Goal: Task Accomplishment & Management: Complete application form

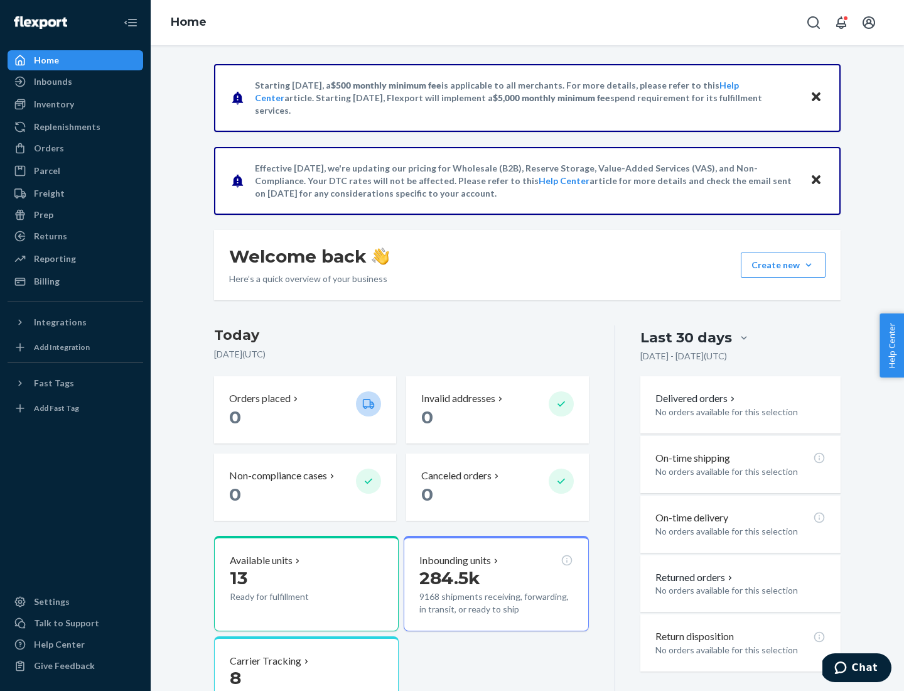
click at [809, 265] on button "Create new Create new inbound Create new order Create new product" at bounding box center [783, 264] width 85 height 25
click at [75, 82] on div "Inbounds" at bounding box center [75, 82] width 133 height 18
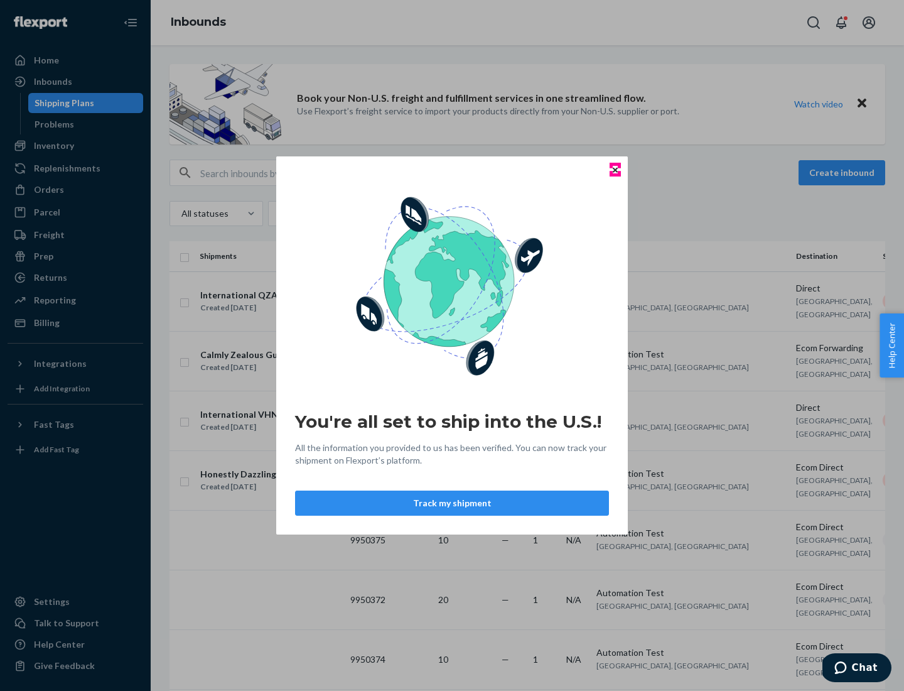
click at [615, 170] on icon "Close" at bounding box center [615, 169] width 5 height 5
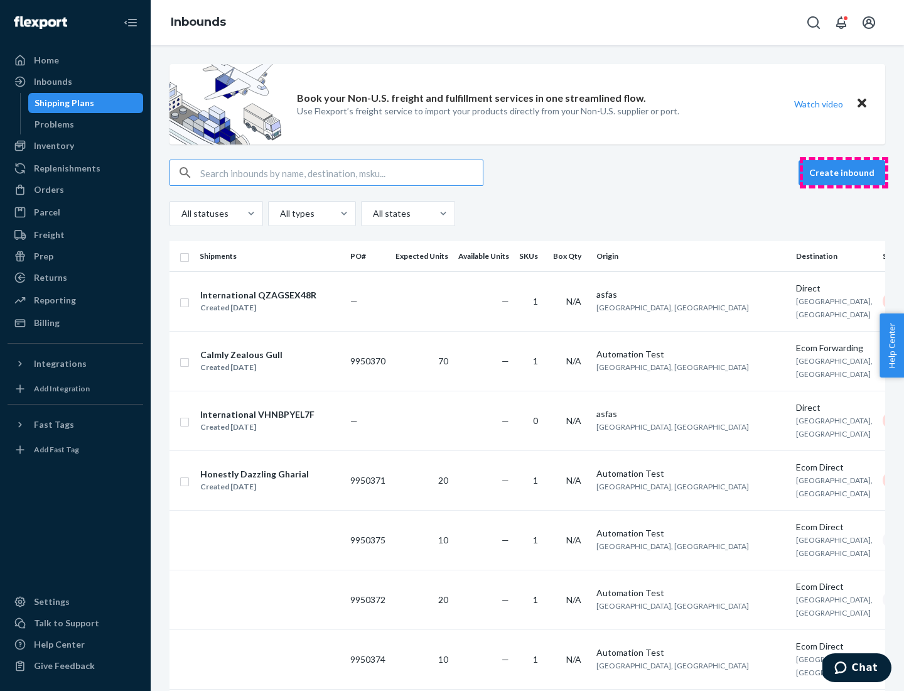
click at [844, 173] on button "Create inbound" at bounding box center [842, 172] width 87 height 25
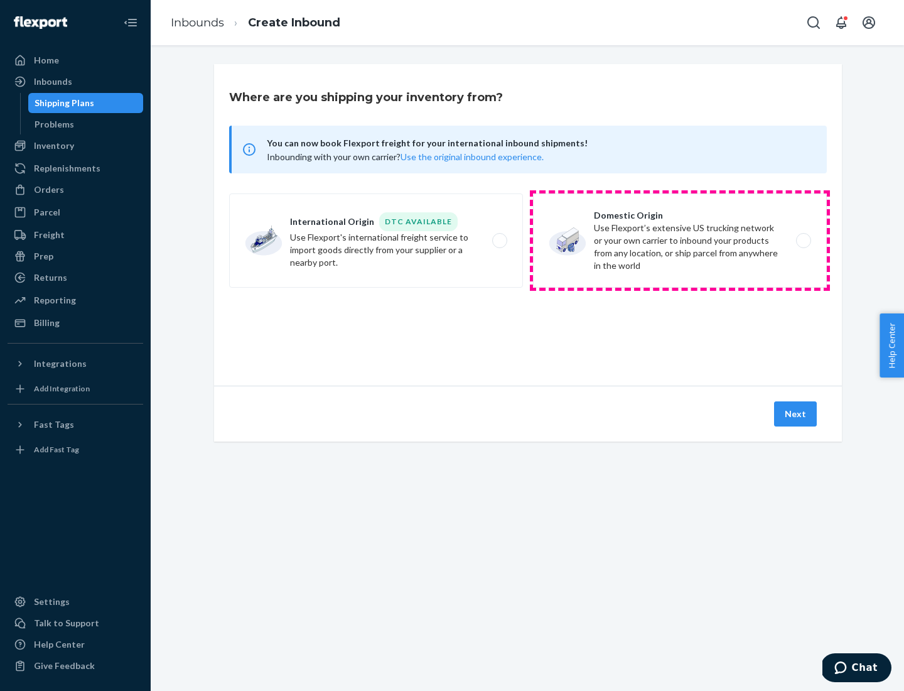
click at [680, 241] on label "Domestic Origin Use Flexport’s extensive US trucking network or your own carrie…" at bounding box center [680, 240] width 294 height 94
click at [803, 241] on input "Domestic Origin Use Flexport’s extensive US trucking network or your own carrie…" at bounding box center [807, 241] width 8 height 8
radio input "true"
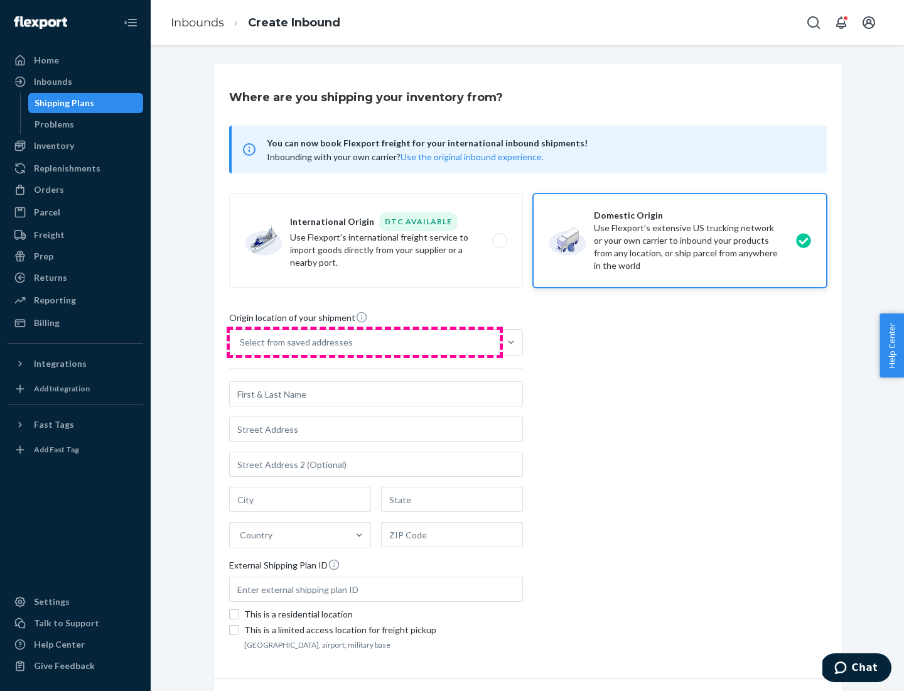
click at [365, 342] on div "Select from saved addresses" at bounding box center [365, 342] width 270 height 25
click at [241, 342] on input "Select from saved addresses" at bounding box center [240, 342] width 1 height 13
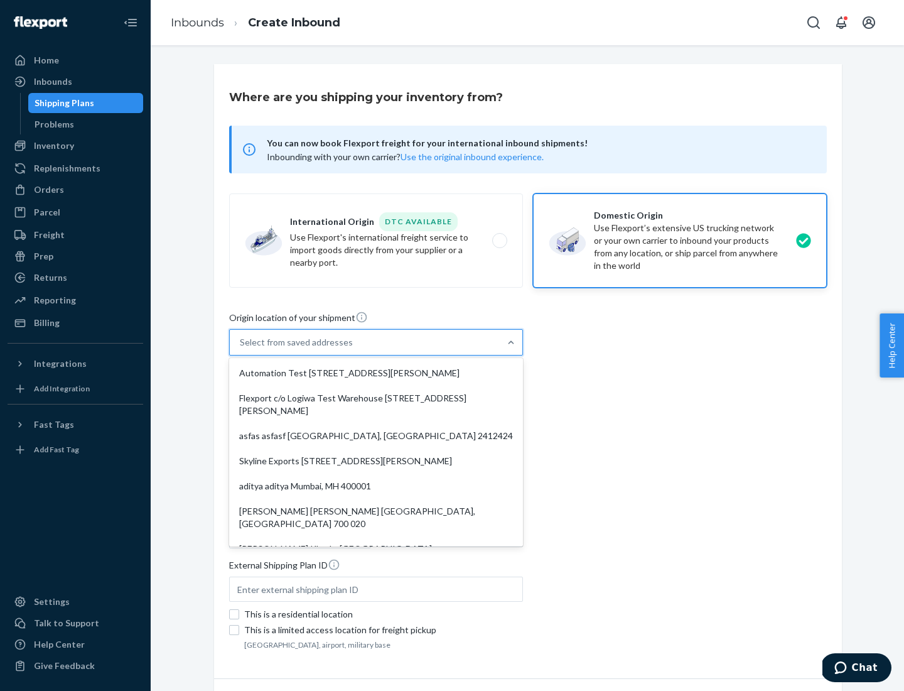
scroll to position [5, 0]
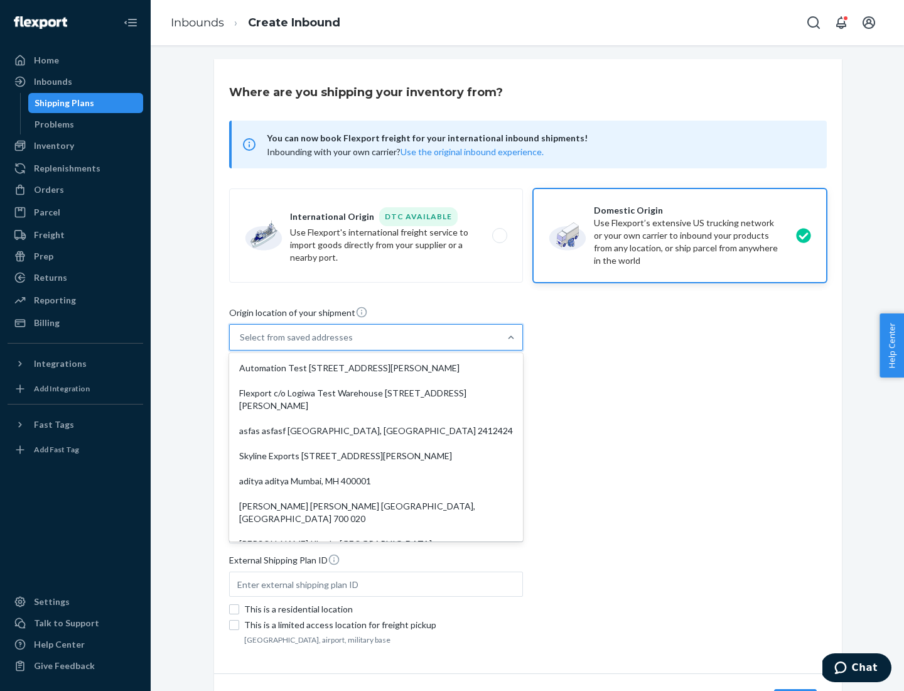
click at [376, 368] on div "Automation Test [STREET_ADDRESS][PERSON_NAME]" at bounding box center [376, 367] width 289 height 25
click at [241, 343] on input "option Automation Test [STREET_ADDRESS][PERSON_NAME]. 9 results available. Use …" at bounding box center [240, 337] width 1 height 13
type input "Automation Test"
type input "9th Floor"
type input "[GEOGRAPHIC_DATA]"
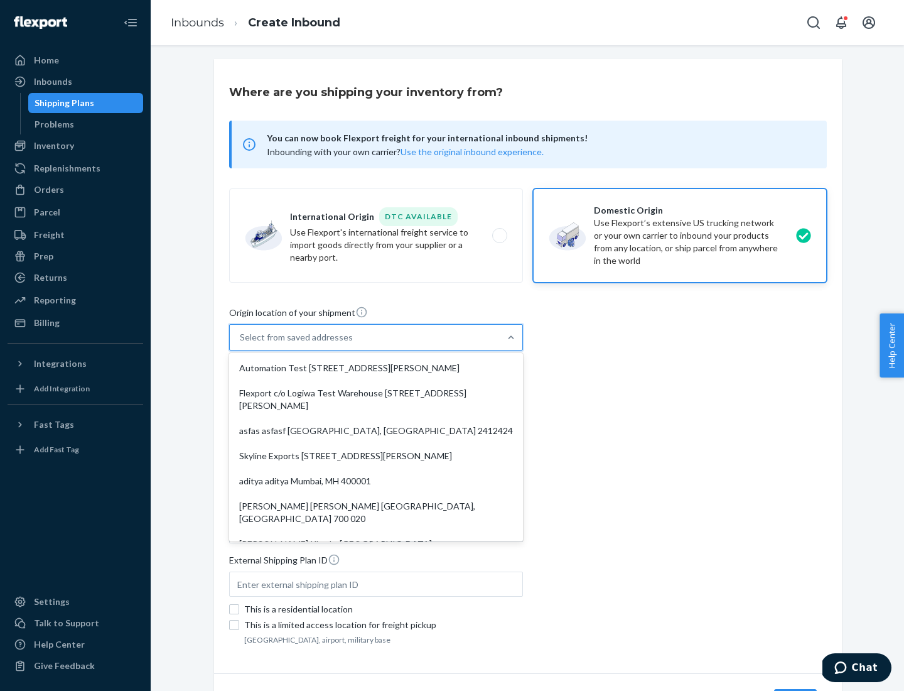
type input "CA"
type input "94104"
type input "[STREET_ADDRESS][PERSON_NAME]"
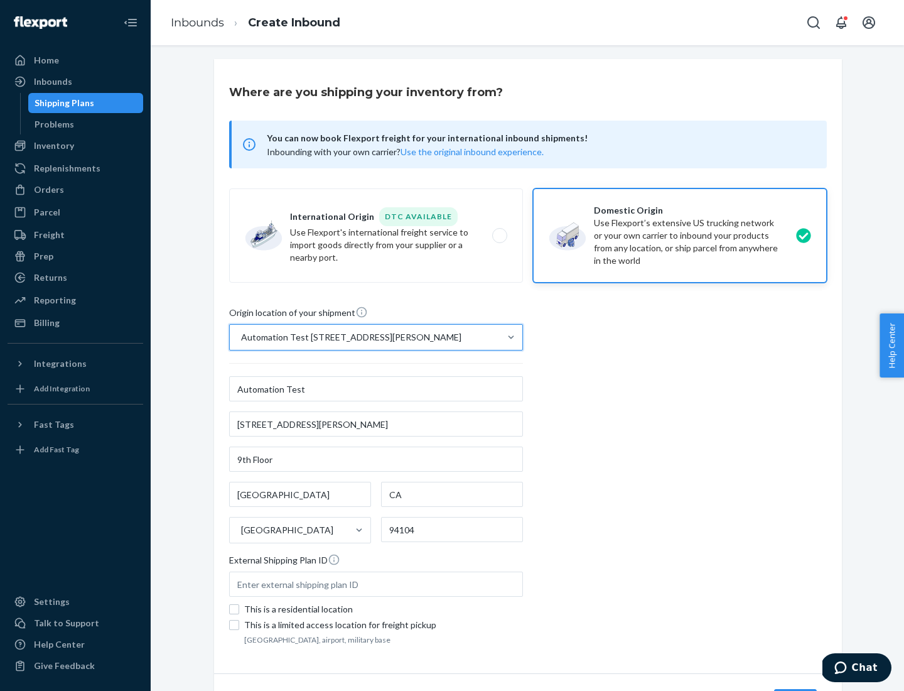
scroll to position [73, 0]
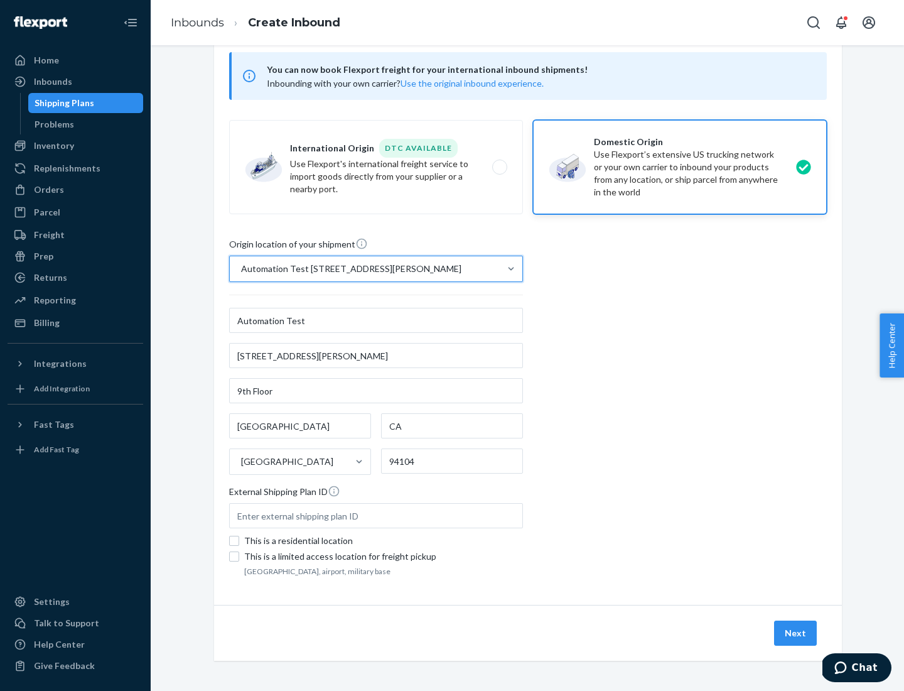
click at [796, 633] on button "Next" at bounding box center [795, 632] width 43 height 25
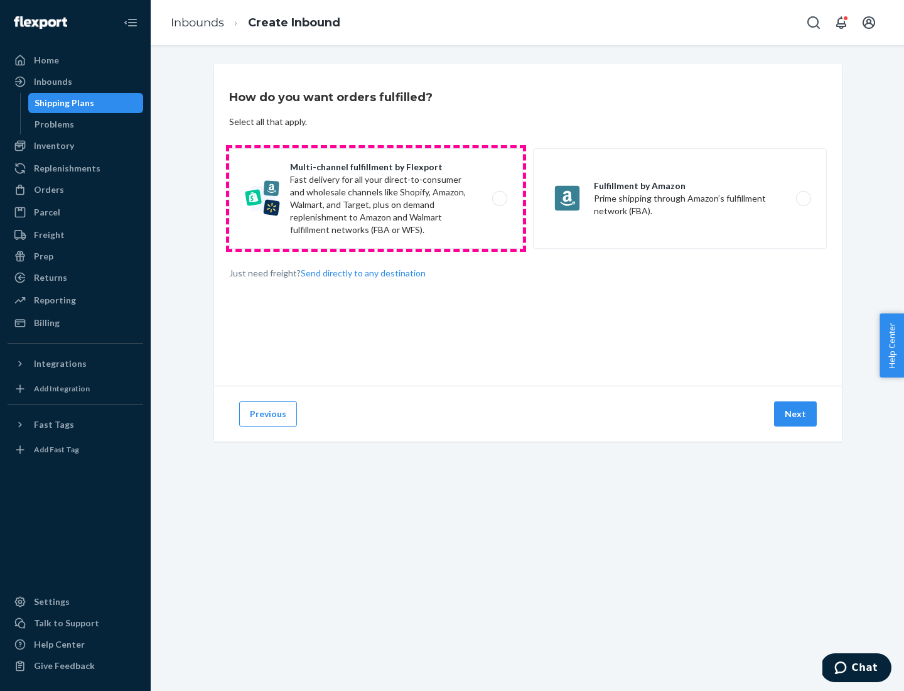
click at [376, 198] on label "Multi-channel fulfillment by Flexport Fast delivery for all your direct-to-cons…" at bounding box center [376, 198] width 294 height 100
click at [499, 198] on input "Multi-channel fulfillment by Flexport Fast delivery for all your direct-to-cons…" at bounding box center [503, 199] width 8 height 8
radio input "true"
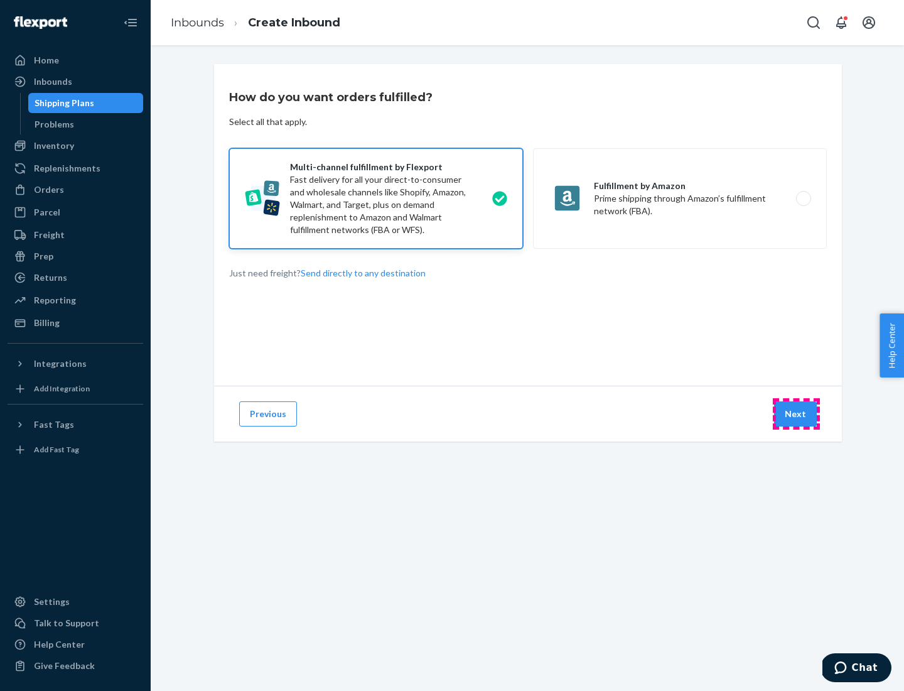
click at [796, 414] on button "Next" at bounding box center [795, 413] width 43 height 25
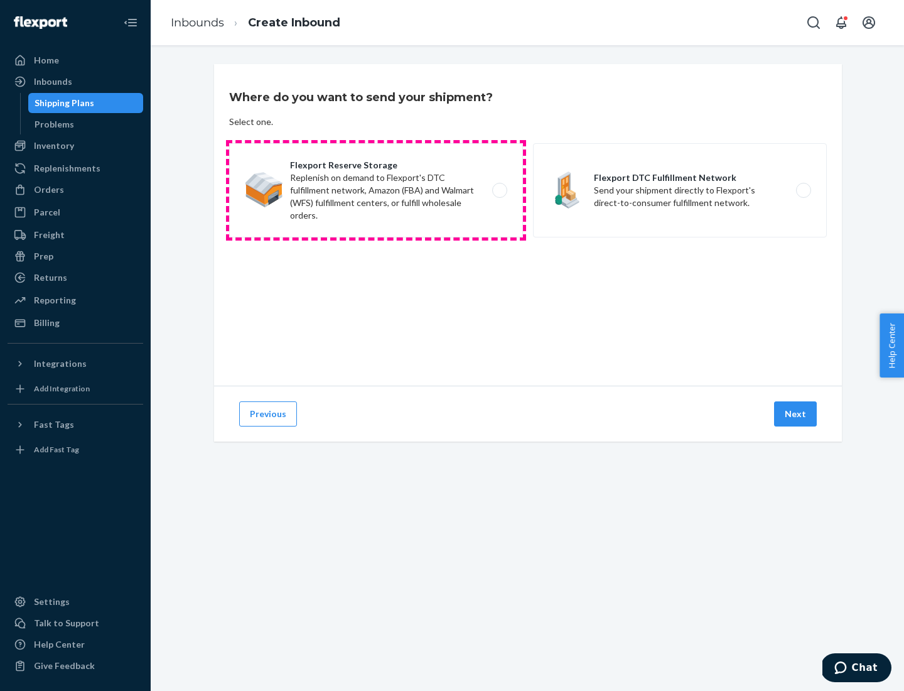
click at [376, 190] on label "Flexport Reserve Storage Replenish on demand to Flexport's DTC fulfillment netw…" at bounding box center [376, 190] width 294 height 94
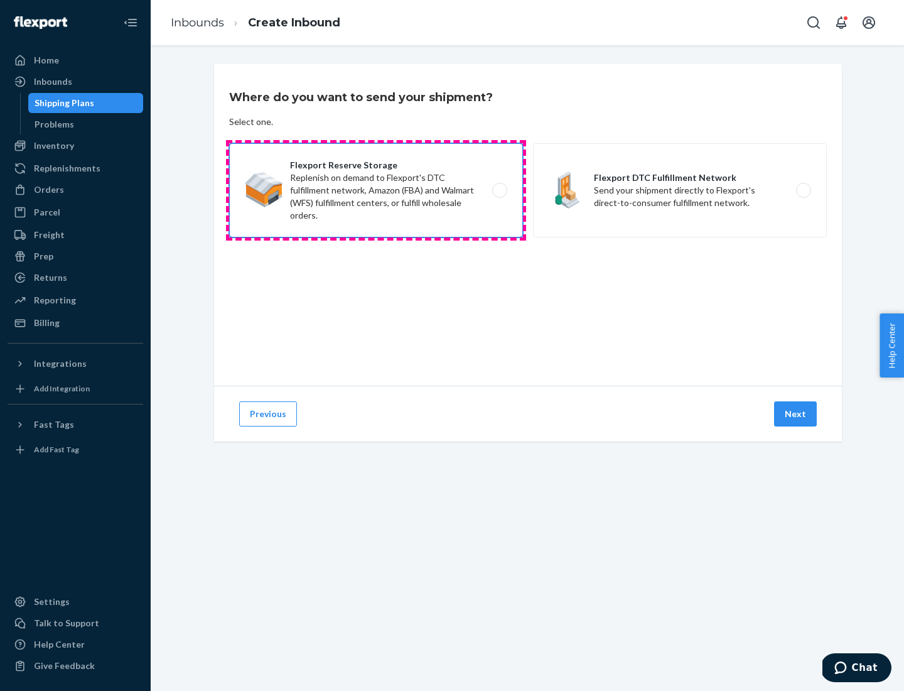
click at [499, 190] on input "Flexport Reserve Storage Replenish on demand to Flexport's DTC fulfillment netw…" at bounding box center [503, 191] width 8 height 8
radio input "true"
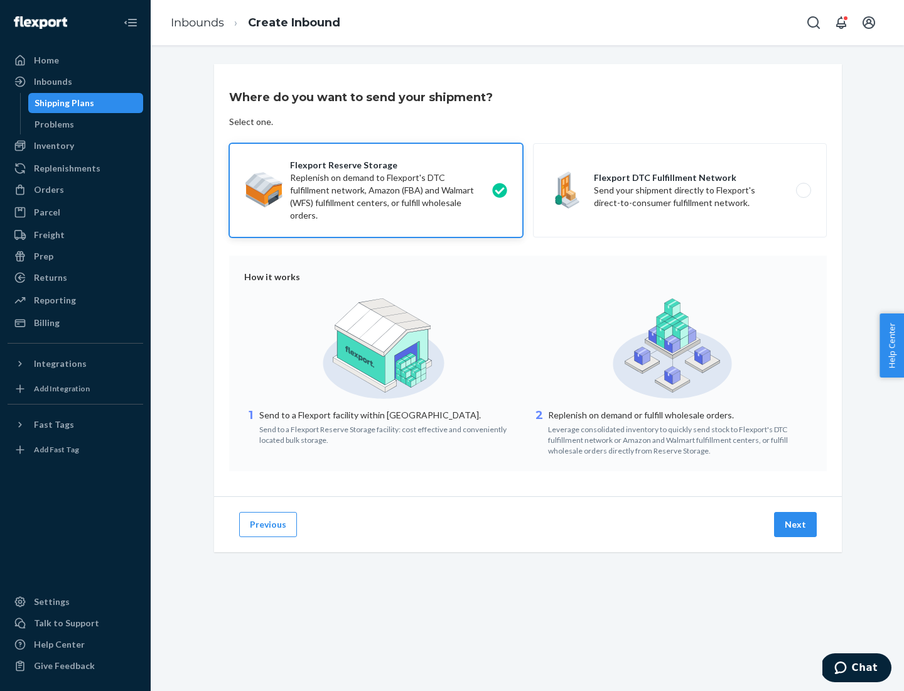
click at [796, 524] on button "Next" at bounding box center [795, 524] width 43 height 25
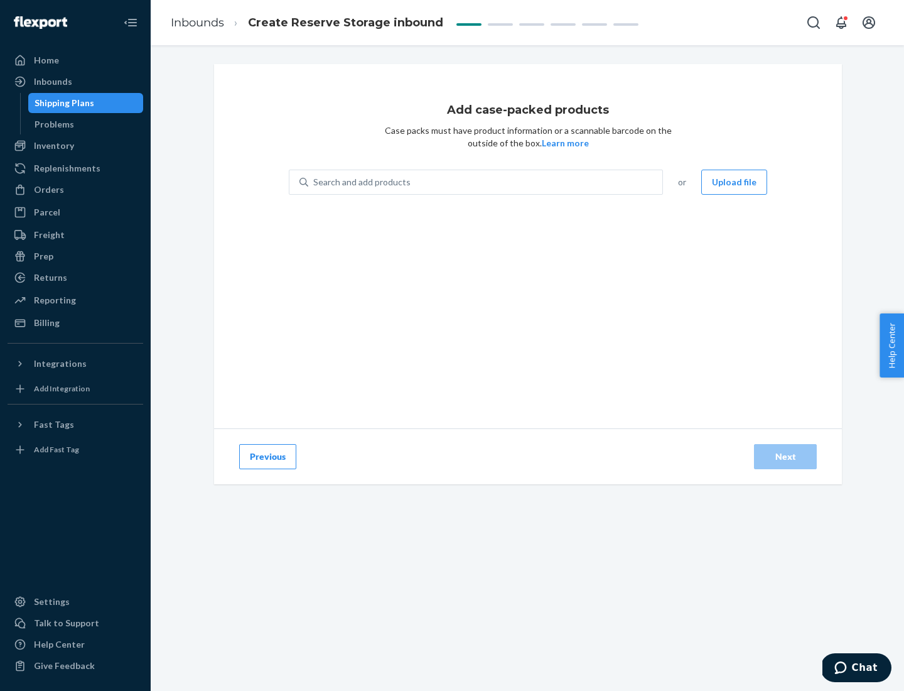
click at [486, 182] on div "Search and add products" at bounding box center [485, 182] width 354 height 23
click at [315, 182] on input "Search and add products" at bounding box center [313, 182] width 1 height 13
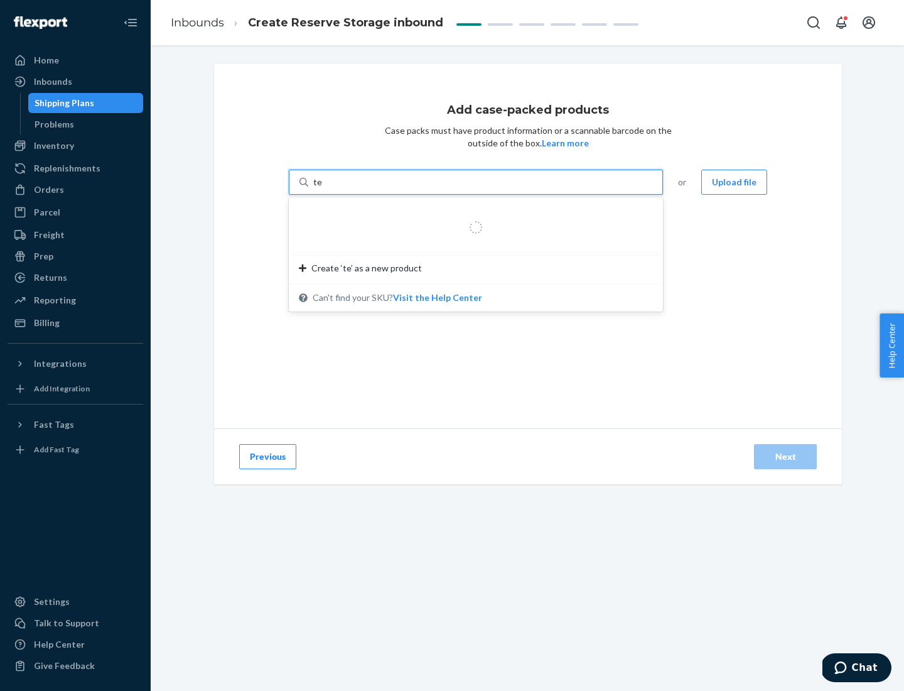
type input "test-syn"
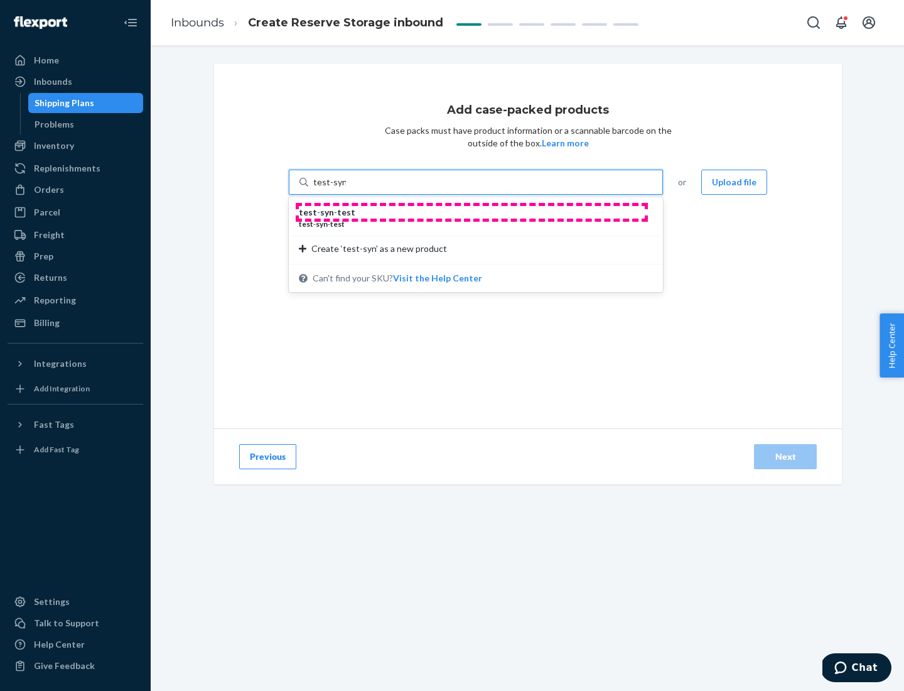
click at [472, 212] on div "test - syn - test" at bounding box center [471, 212] width 344 height 13
click at [346, 188] on input "test-syn" at bounding box center [329, 182] width 33 height 13
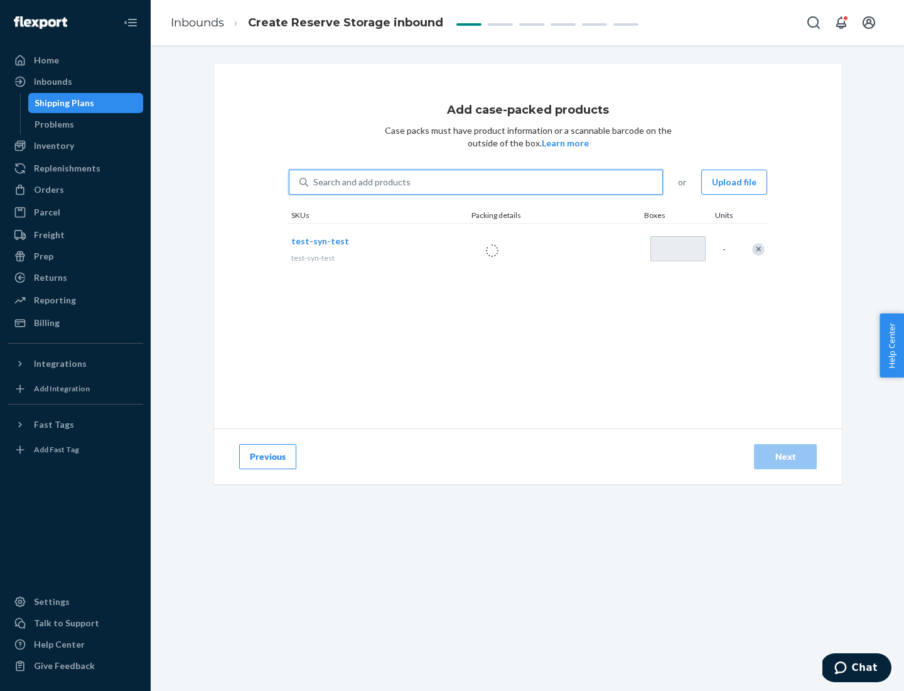
type input "1"
click at [786, 457] on div "Next" at bounding box center [785, 456] width 41 height 13
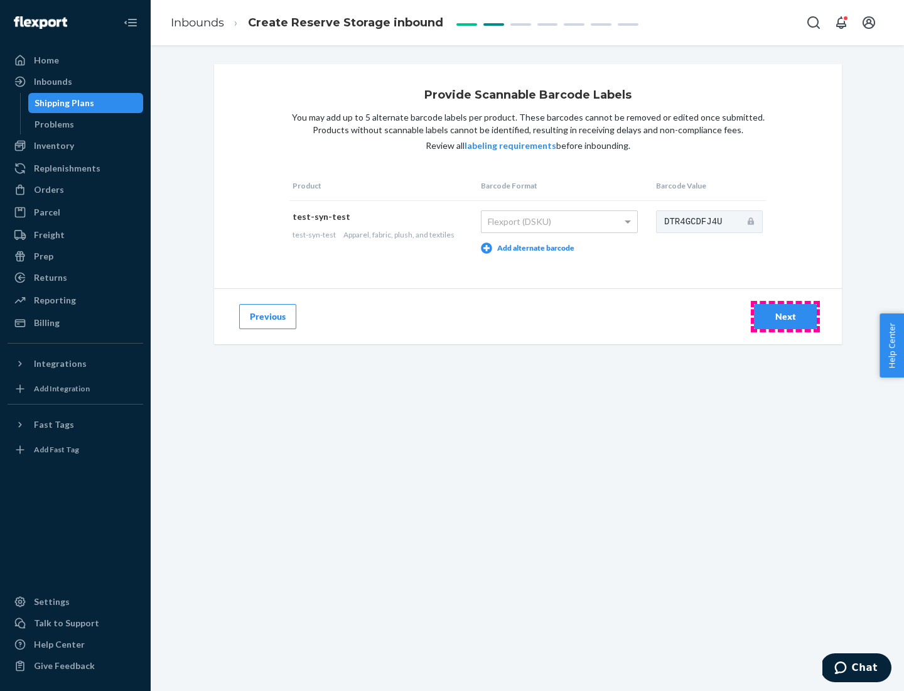
click at [786, 316] on div "Next" at bounding box center [785, 316] width 41 height 13
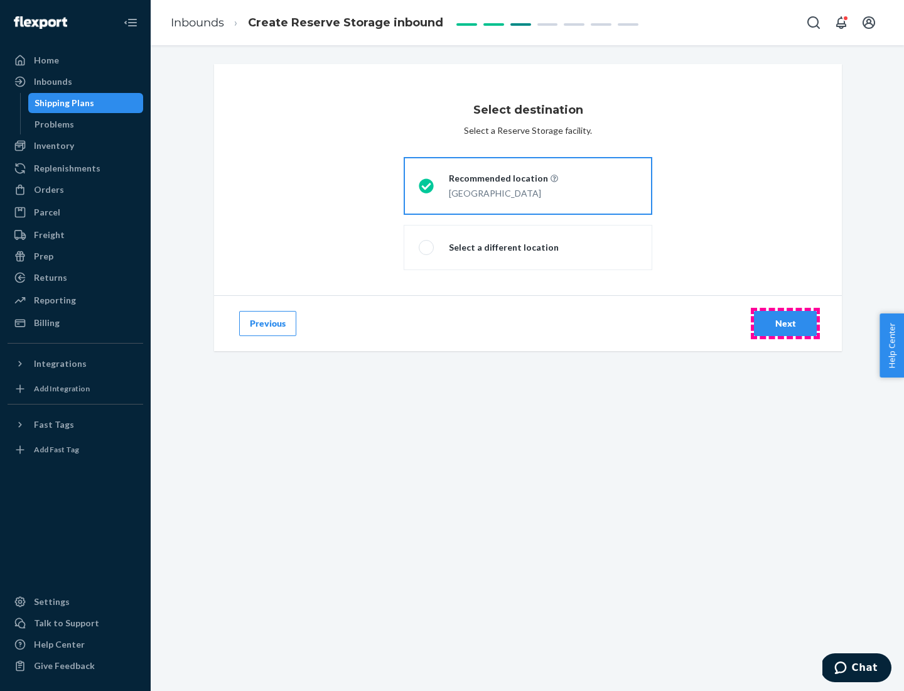
click at [786, 323] on div "Next" at bounding box center [785, 323] width 41 height 13
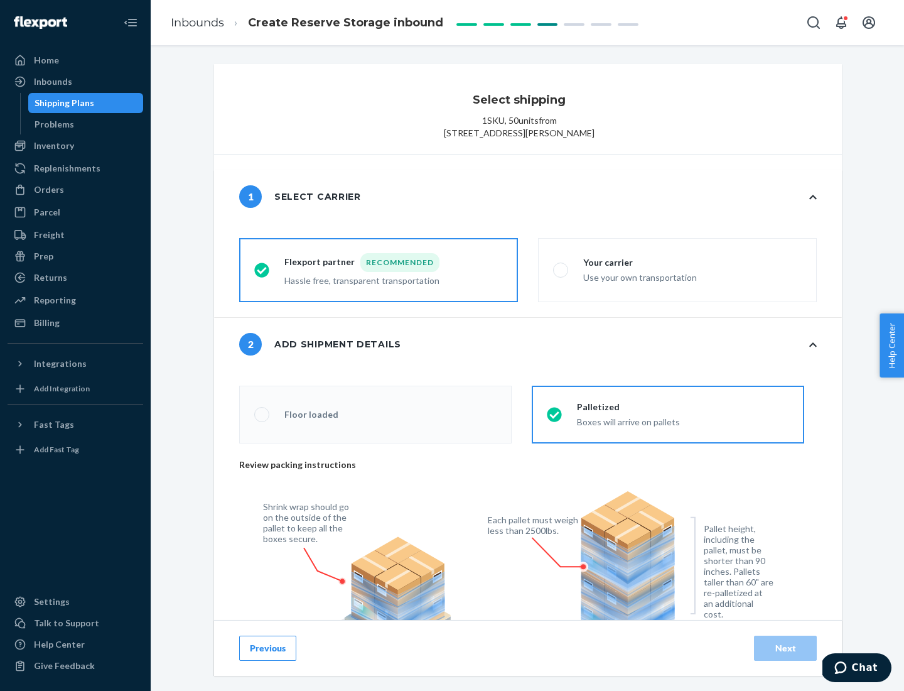
radio input "false"
type input "1"
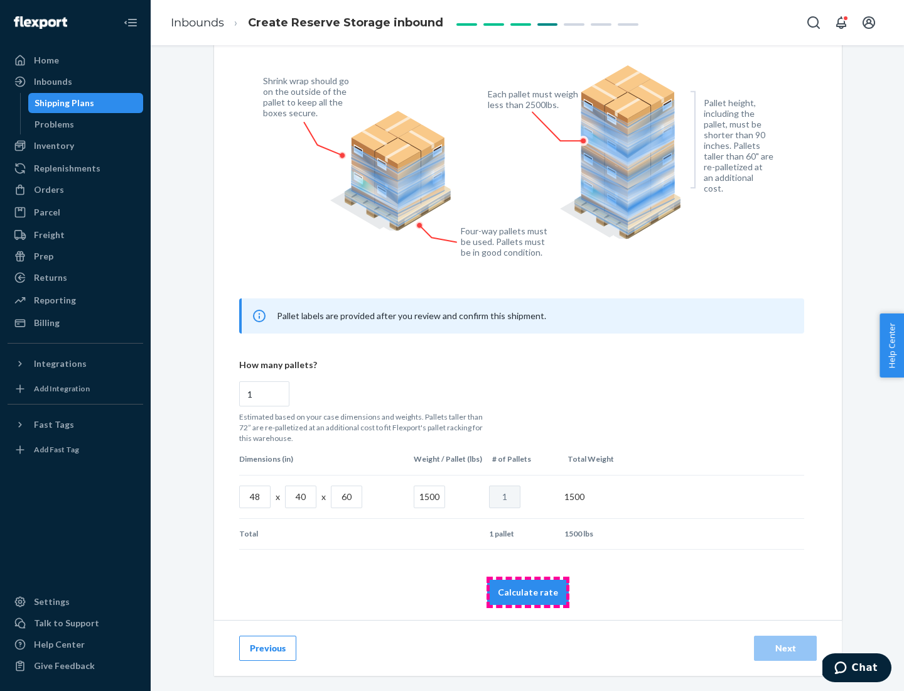
click at [528, 592] on button "Calculate rate" at bounding box center [528, 592] width 82 height 25
radio input "false"
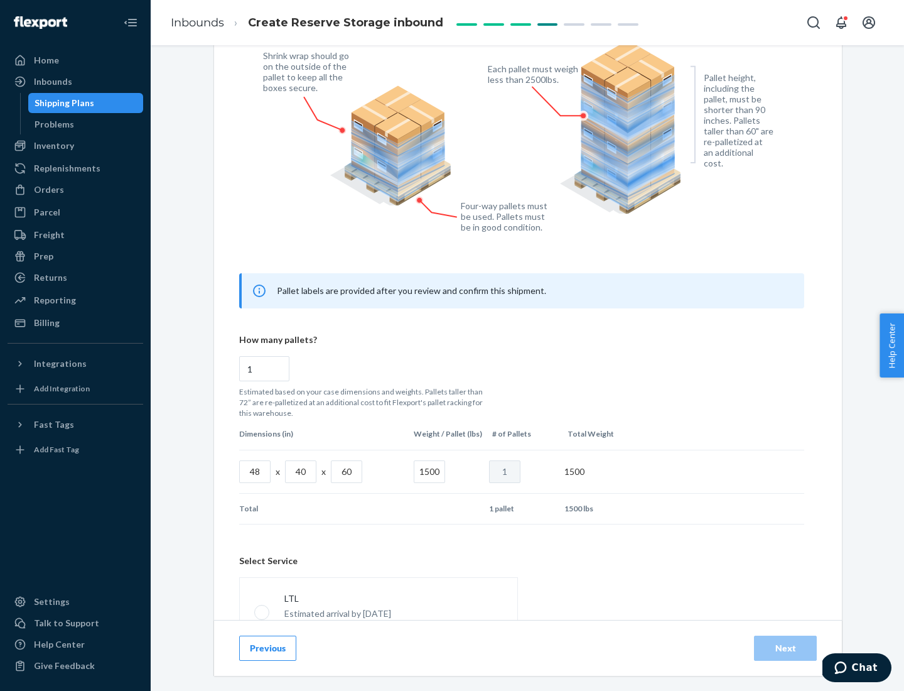
scroll to position [555, 0]
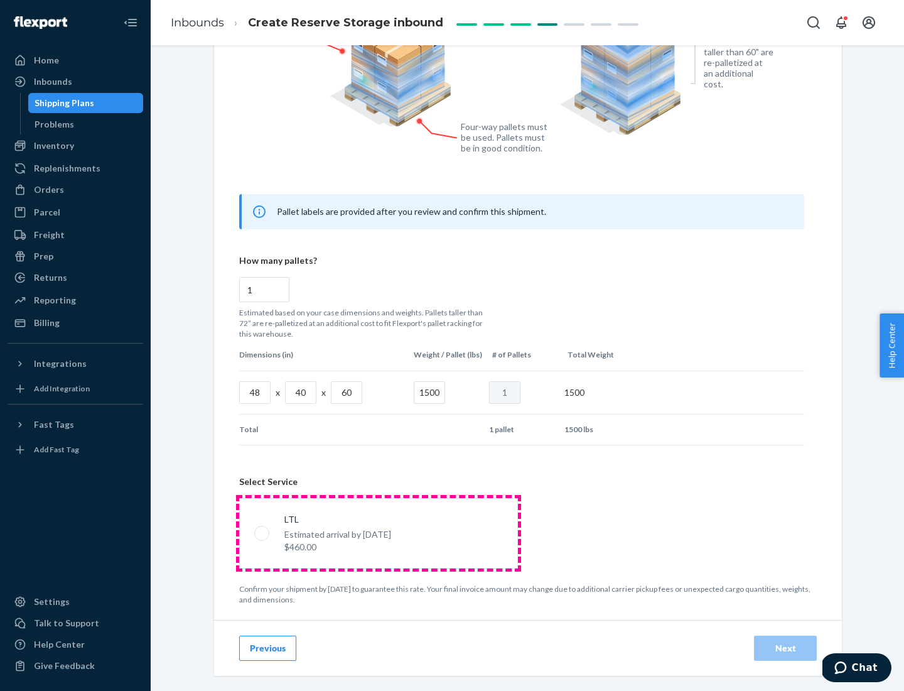
click at [378, 533] on p "Estimated arrival by [DATE]" at bounding box center [337, 534] width 107 height 13
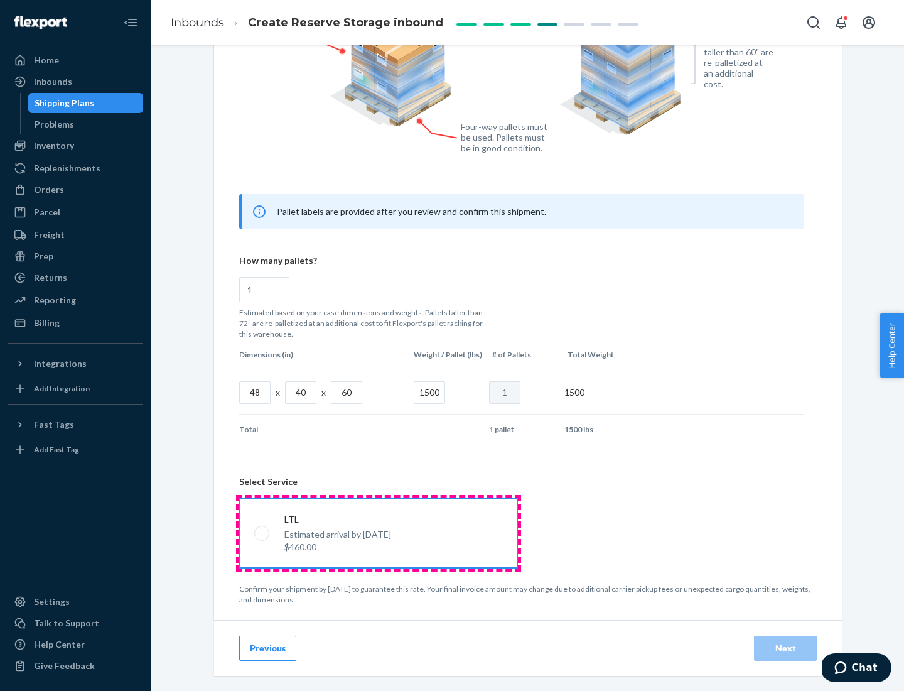
click at [262, 533] on input "LTL Estimated arrival by [DATE] $460.00" at bounding box center [258, 533] width 8 height 8
radio input "true"
radio input "false"
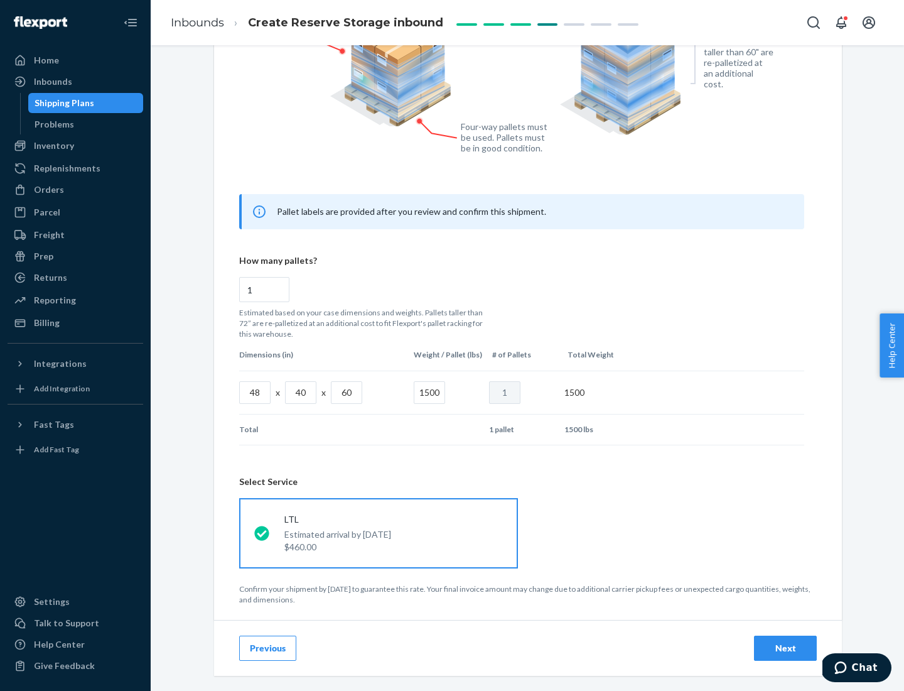
click at [786, 647] on div "Next" at bounding box center [785, 648] width 41 height 13
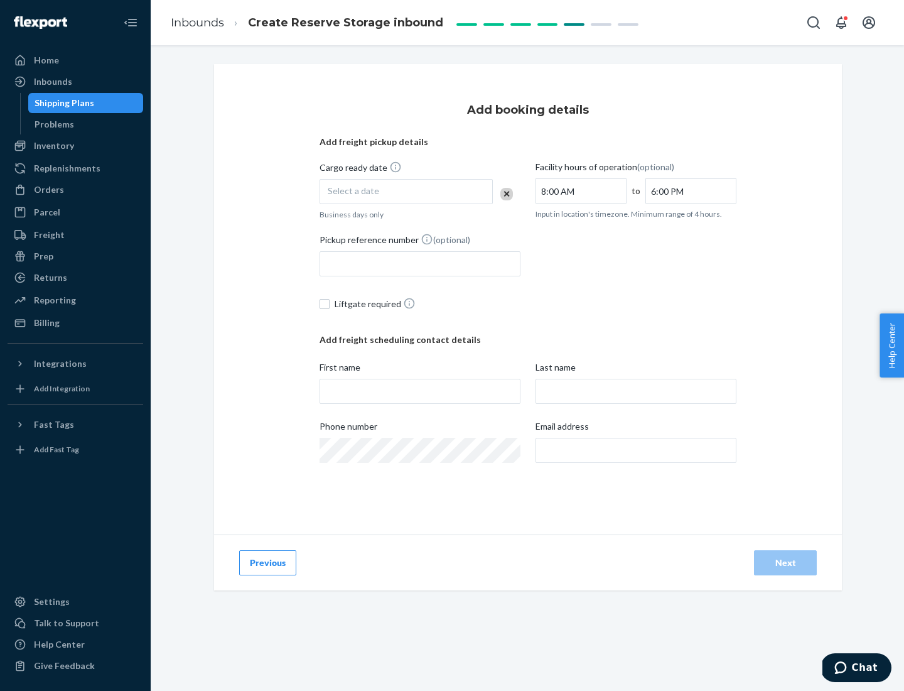
click at [406, 192] on div "Select a date" at bounding box center [406, 191] width 173 height 25
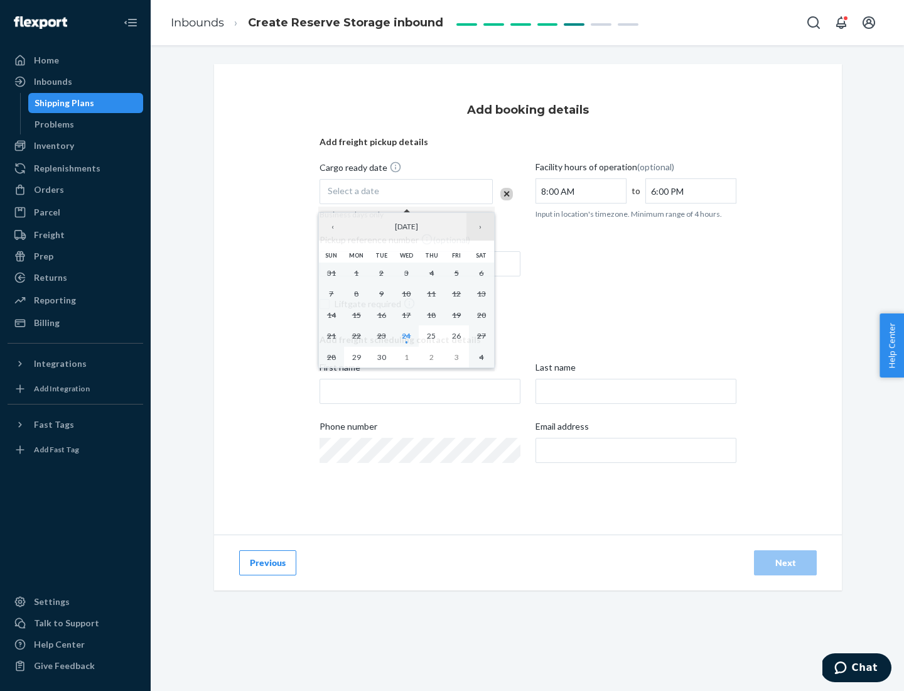
click at [480, 227] on button "›" at bounding box center [481, 227] width 28 height 28
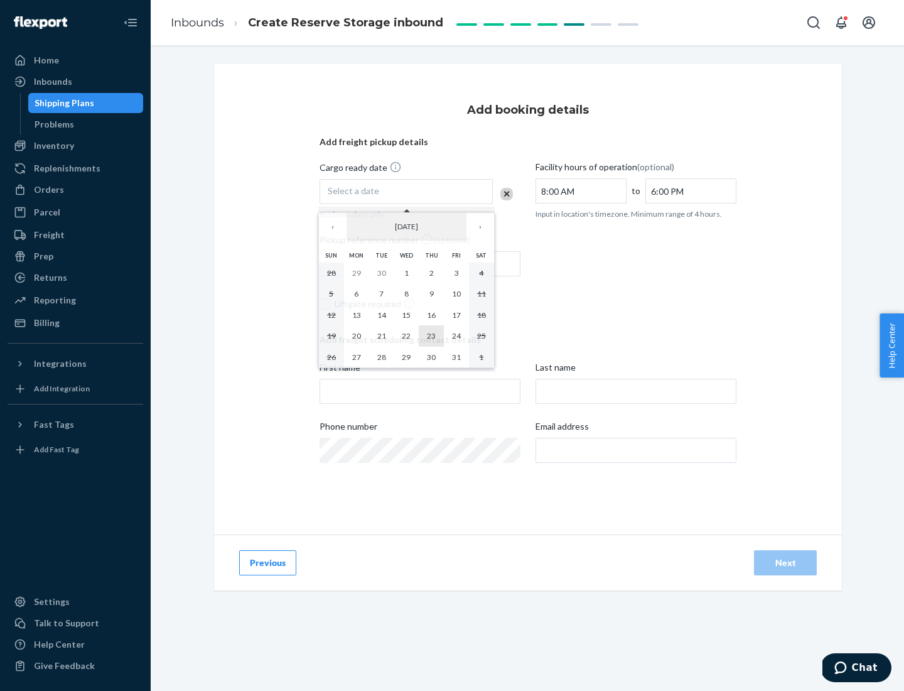
click at [431, 335] on abbr "23" at bounding box center [431, 335] width 9 height 9
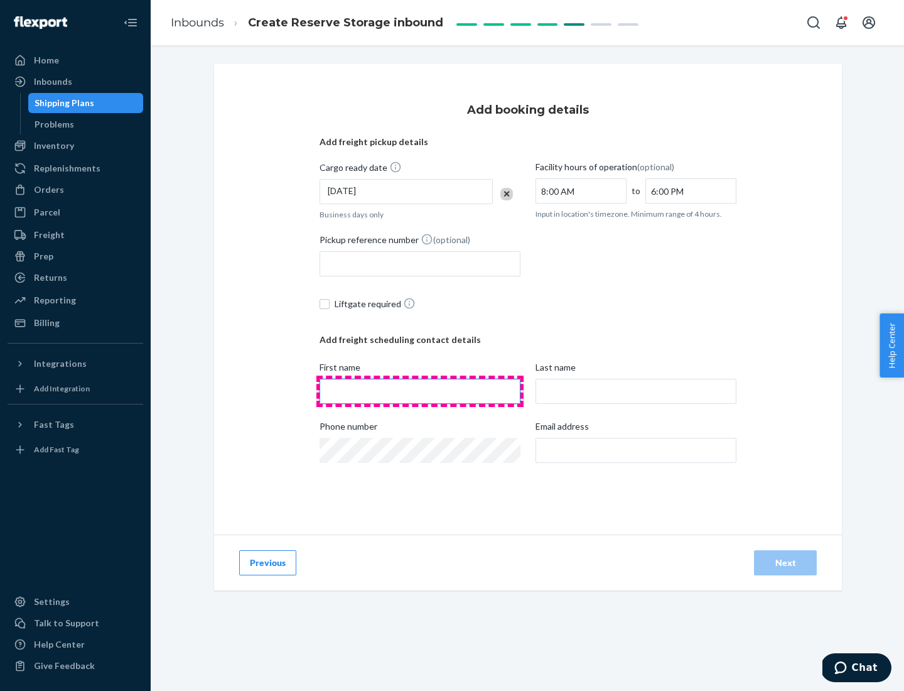
click at [420, 391] on input "First name" at bounding box center [420, 391] width 201 height 25
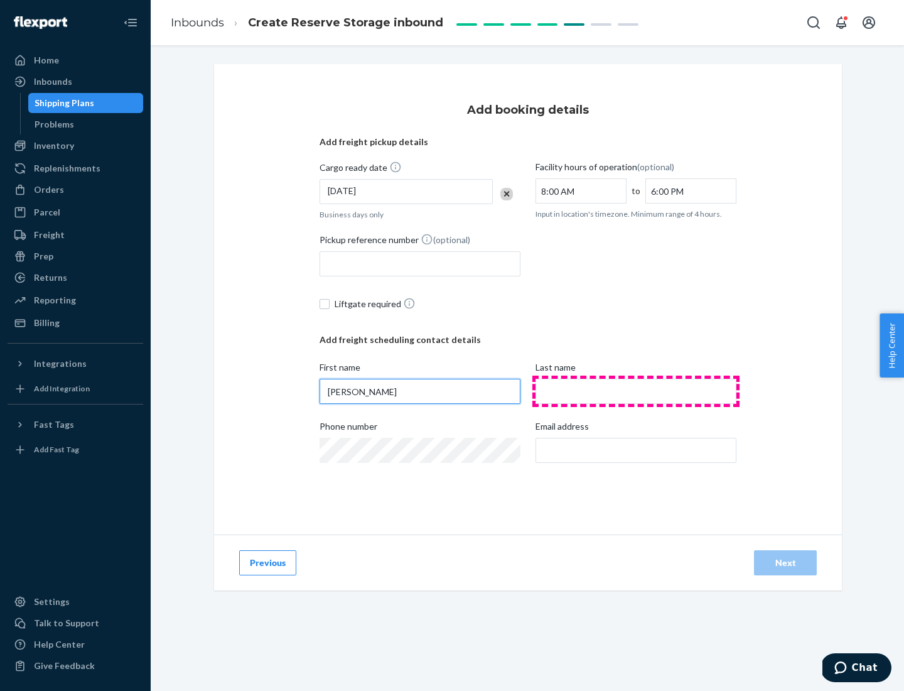
type input "[PERSON_NAME]"
click at [636, 391] on input "Last name" at bounding box center [636, 391] width 201 height 25
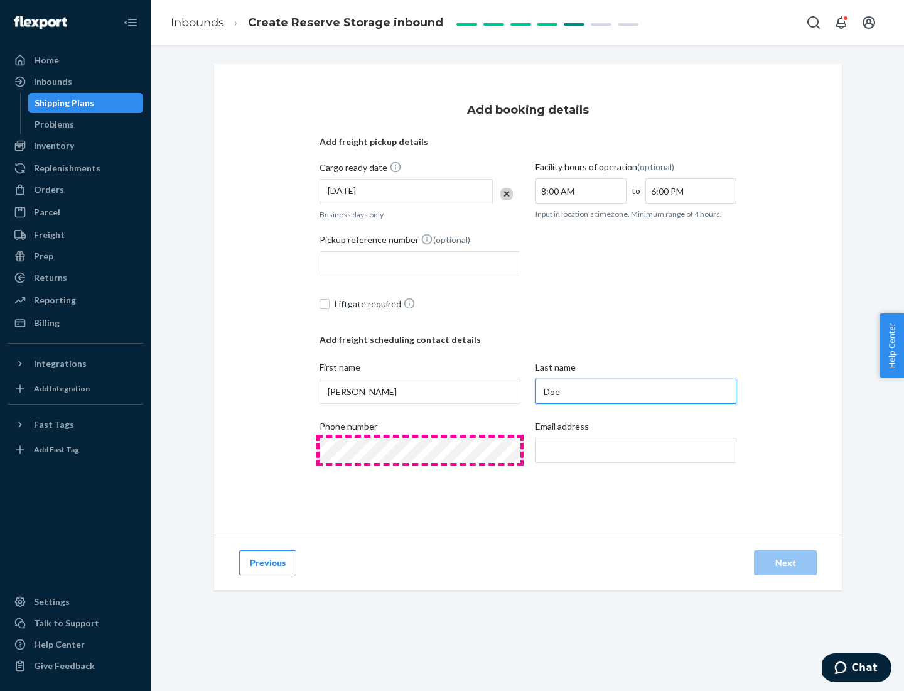
type input "Doe"
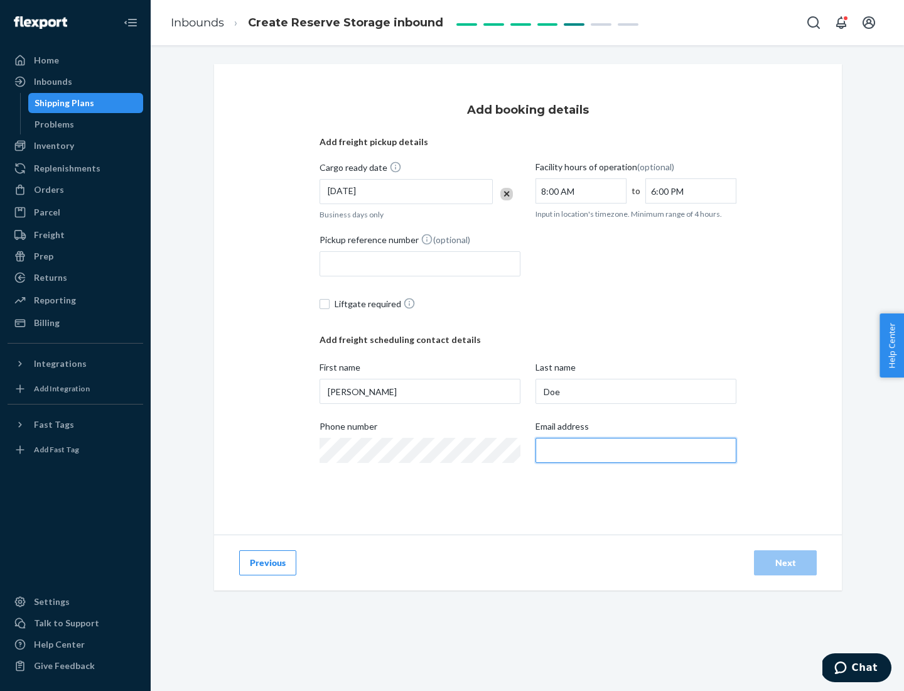
click at [636, 450] on input "Email address" at bounding box center [636, 450] width 201 height 25
type input "[EMAIL_ADDRESS][DOMAIN_NAME]"
click at [786, 563] on div "Next" at bounding box center [785, 562] width 41 height 13
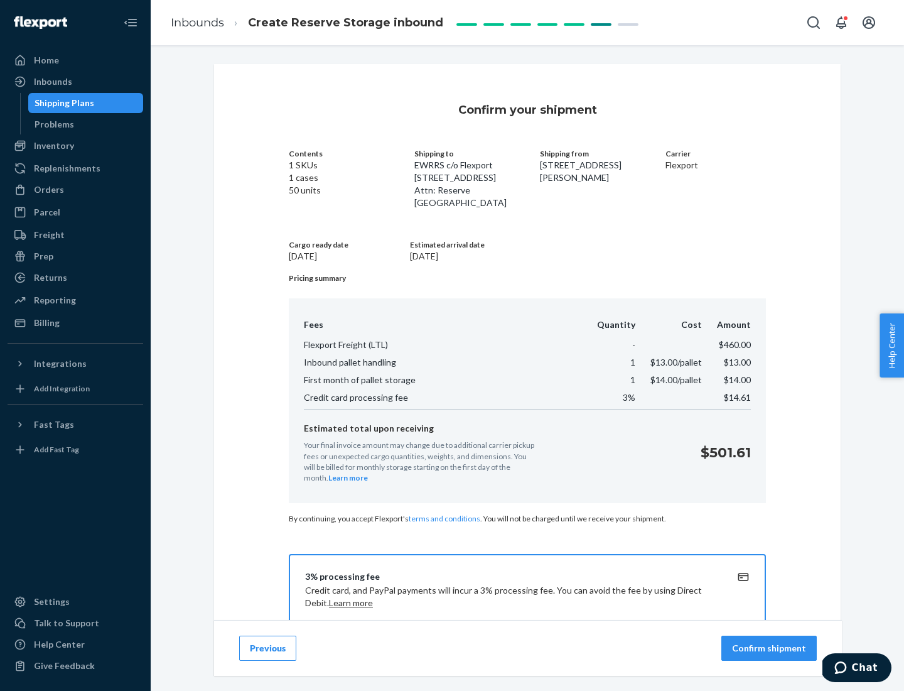
scroll to position [181, 0]
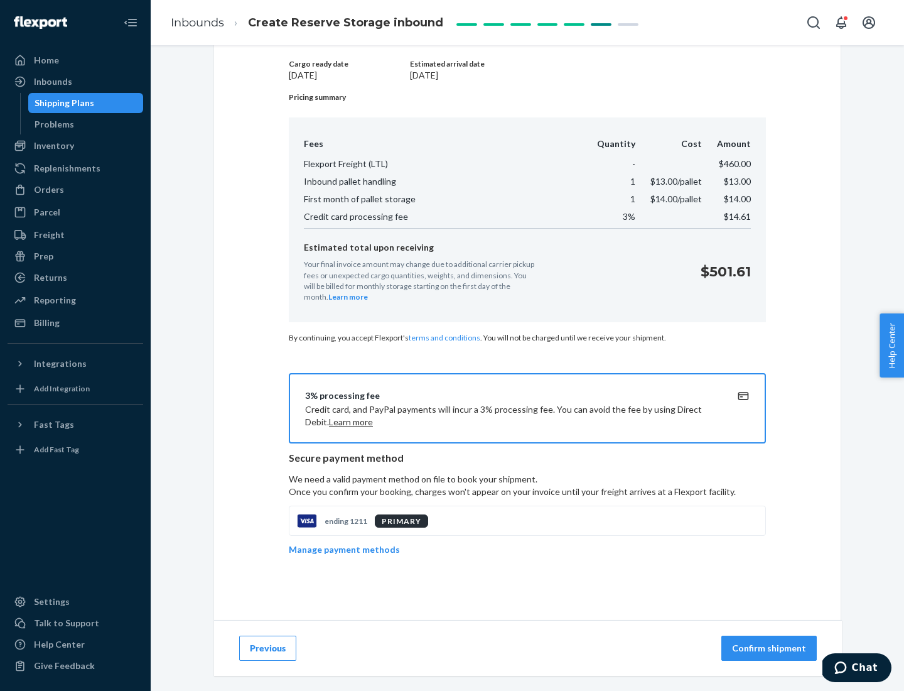
click at [770, 648] on p "Confirm shipment" at bounding box center [769, 648] width 74 height 13
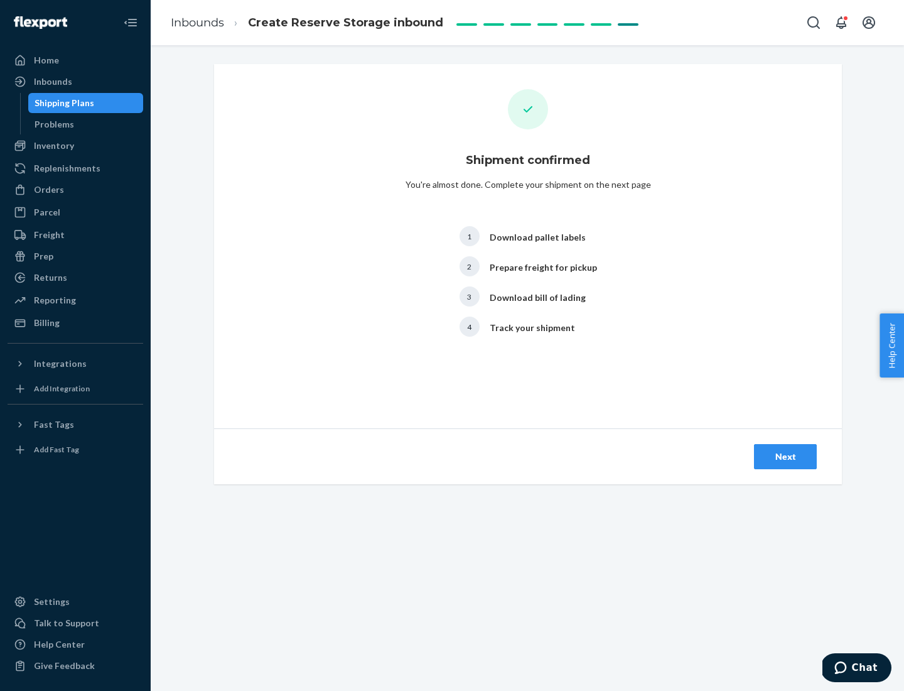
click at [786, 457] on div "Next" at bounding box center [785, 456] width 41 height 13
